Goal: Task Accomplishment & Management: Use online tool/utility

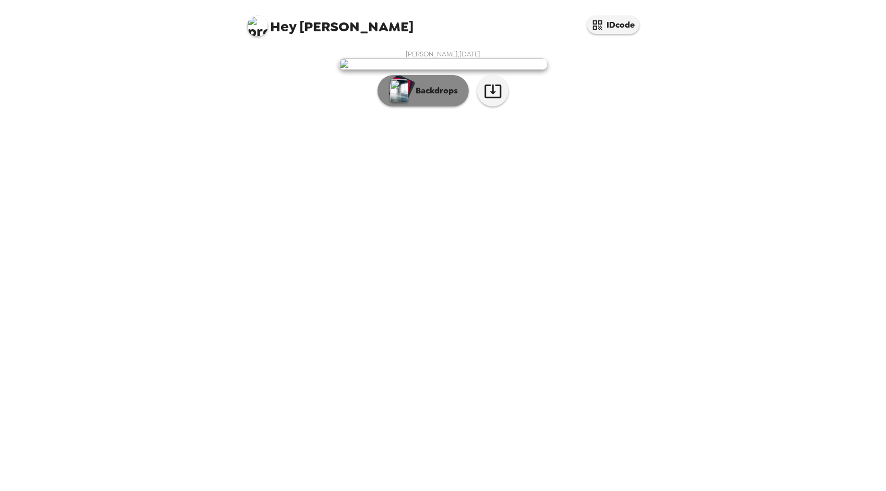
click at [425, 106] on button "Backdrops" at bounding box center [423, 90] width 91 height 31
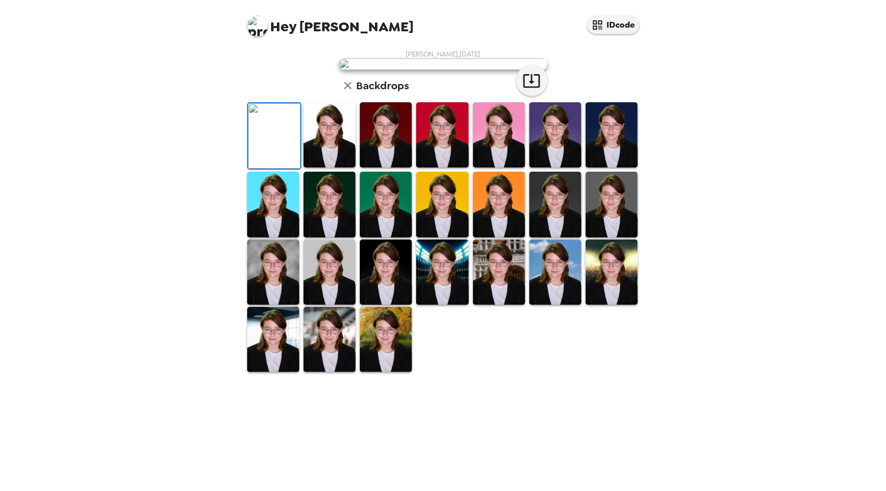
click at [548, 167] on img at bounding box center [556, 134] width 52 height 65
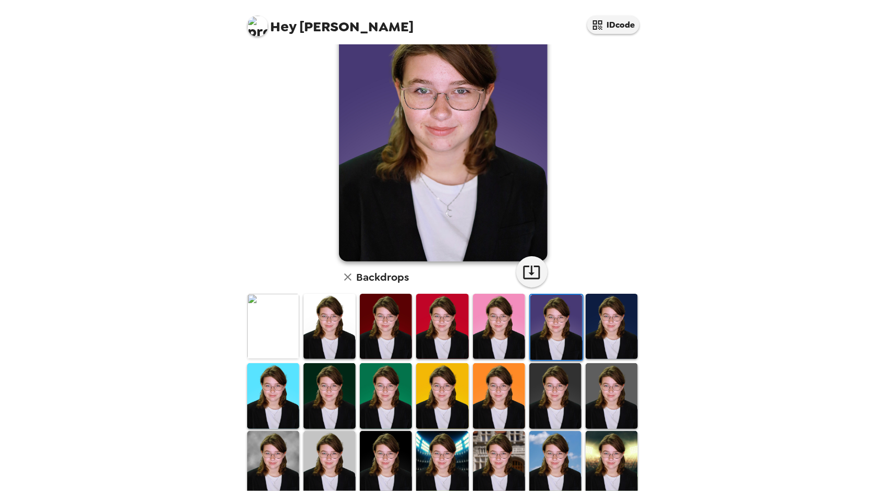
scroll to position [55, 0]
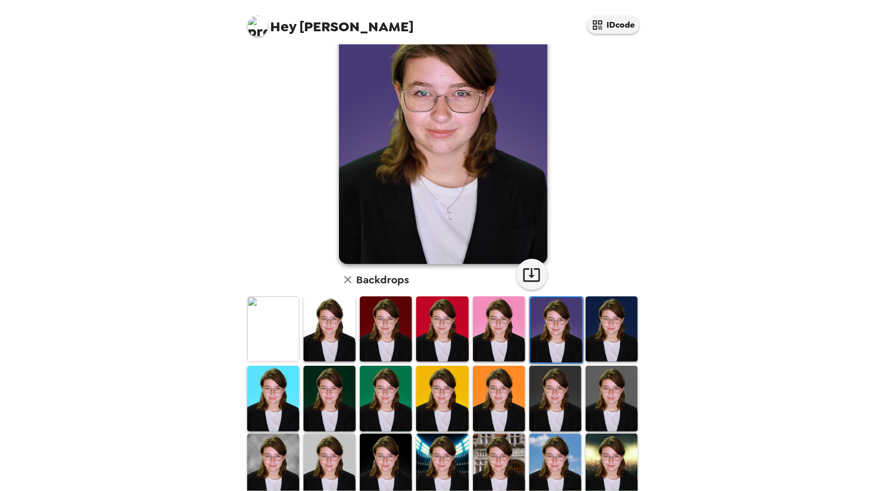
click at [275, 460] on img at bounding box center [273, 466] width 52 height 65
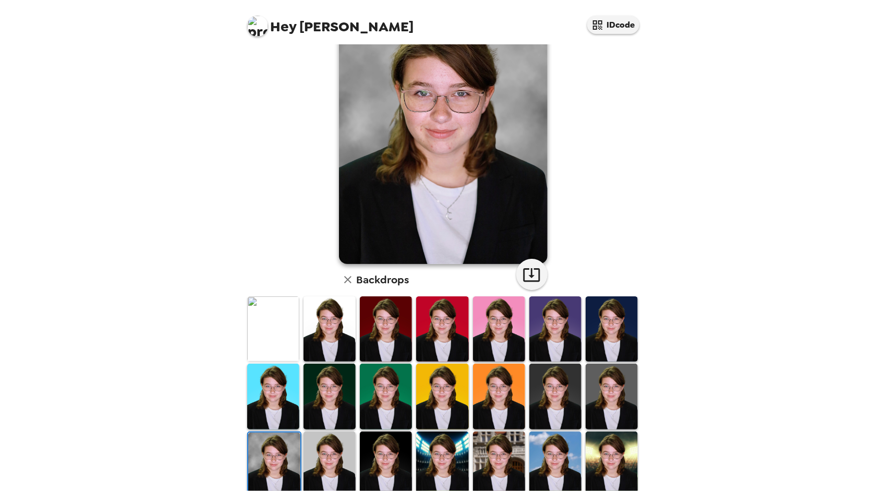
scroll to position [0, 0]
